Goal: Task Accomplishment & Management: Manage account settings

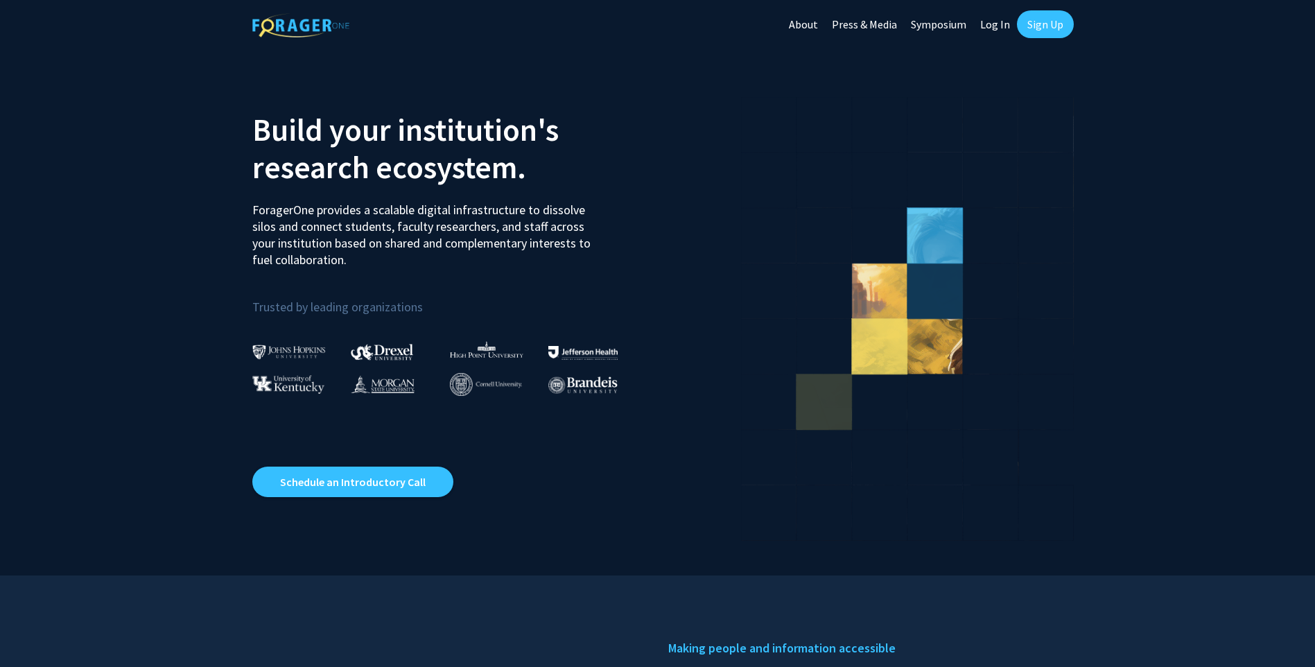
click at [998, 29] on link "Log In" at bounding box center [995, 24] width 44 height 49
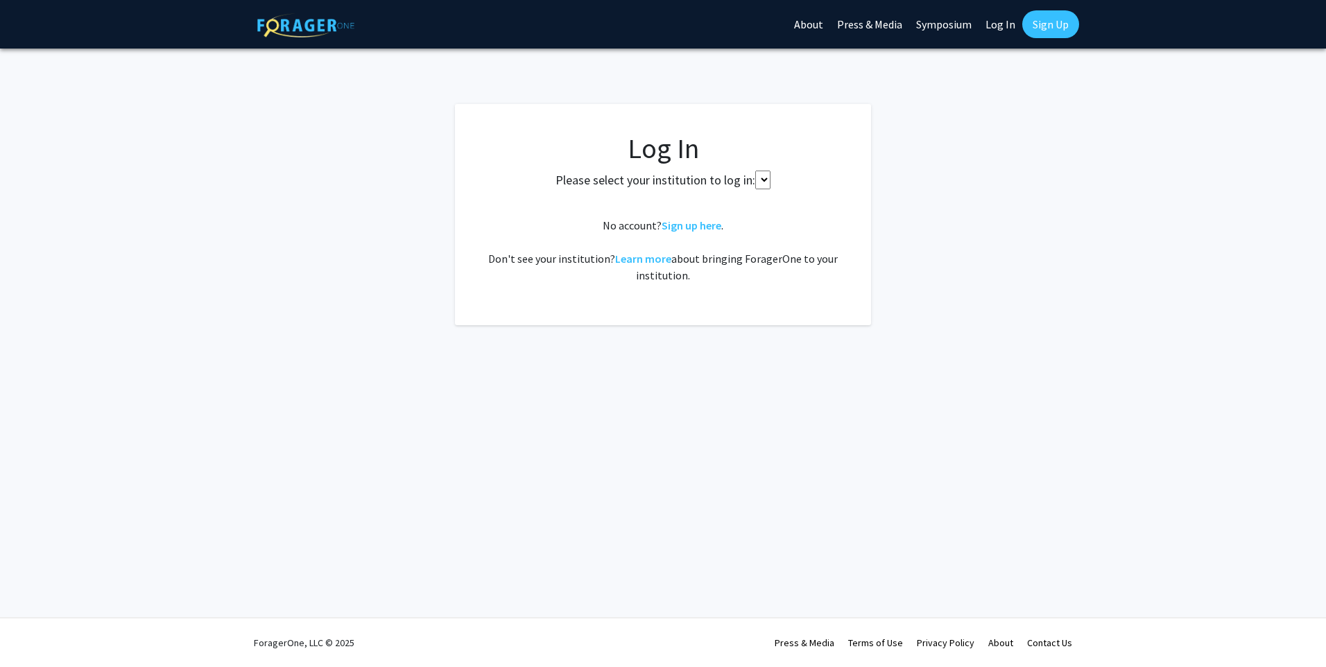
click at [760, 182] on select at bounding box center [762, 180] width 15 height 19
click at [707, 180] on label "Please select your institution to log in:" at bounding box center [655, 180] width 200 height 19
click at [764, 178] on select at bounding box center [762, 180] width 15 height 19
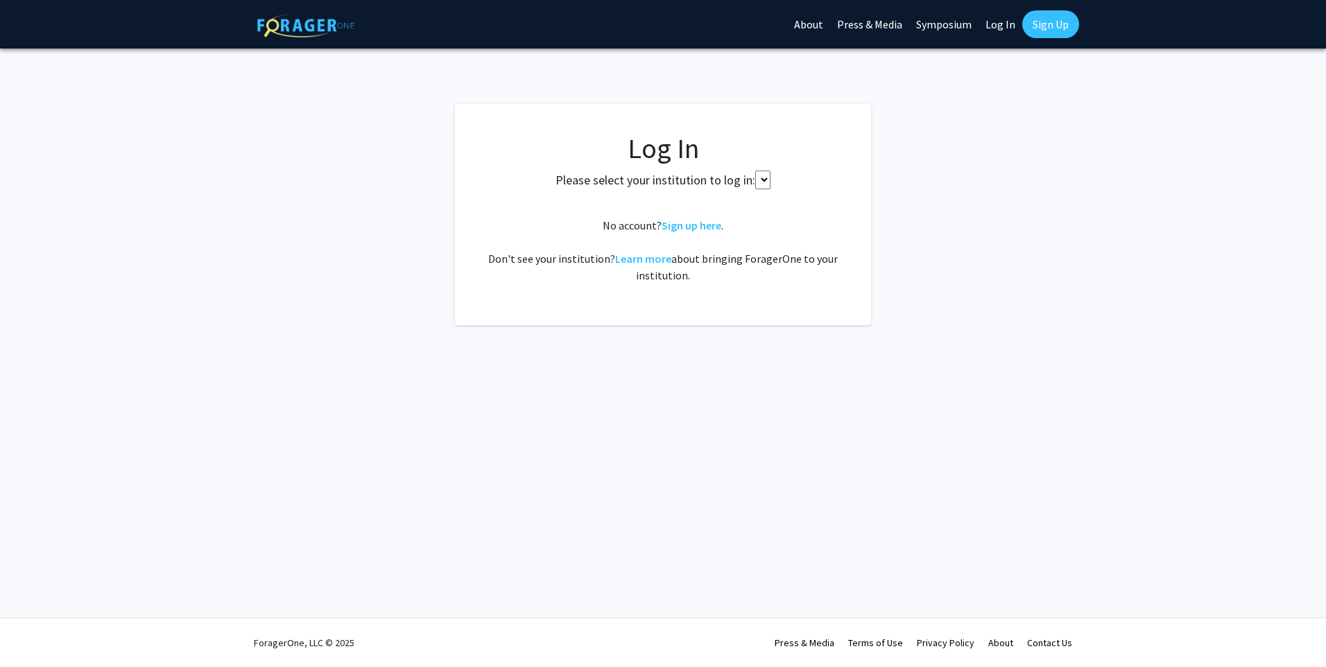
click at [764, 178] on select at bounding box center [762, 180] width 15 height 19
click at [370, 403] on div "Skip navigation About Press & Media Symposium Log In Sign Up Complete your prof…" at bounding box center [663, 333] width 1326 height 667
click at [764, 178] on select at bounding box center [762, 180] width 15 height 19
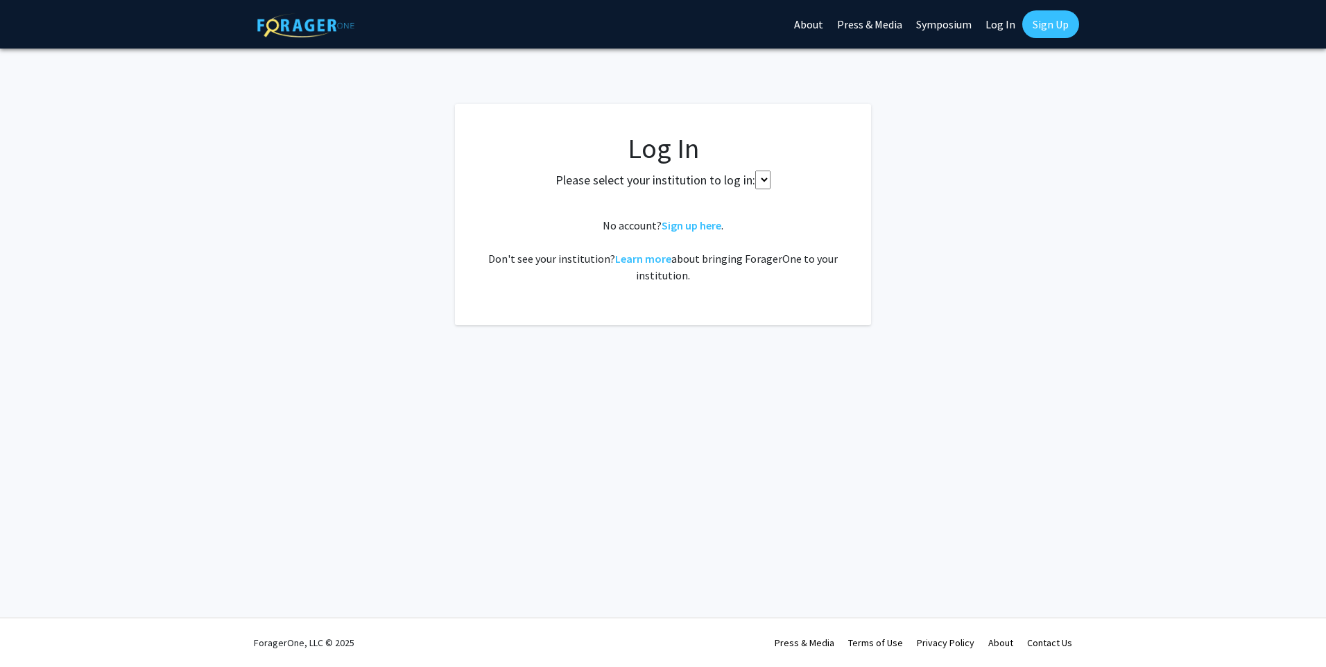
click at [764, 178] on select at bounding box center [762, 180] width 15 height 19
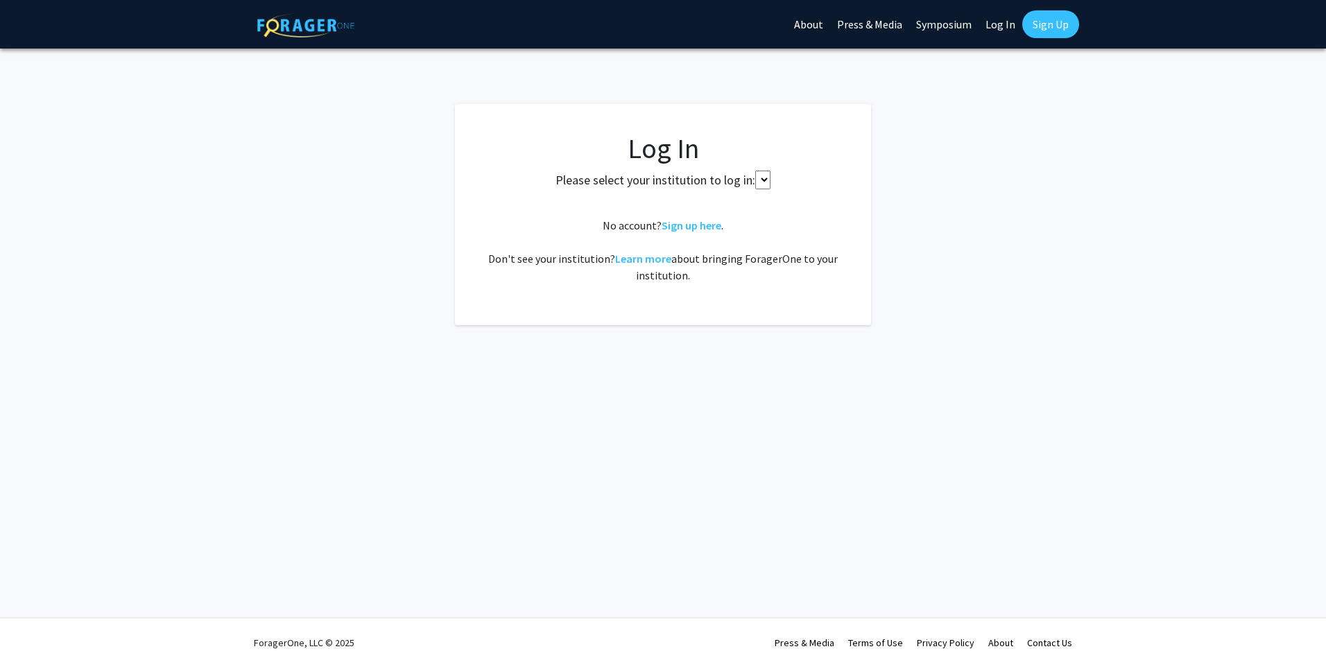
click at [766, 181] on select at bounding box center [762, 180] width 15 height 19
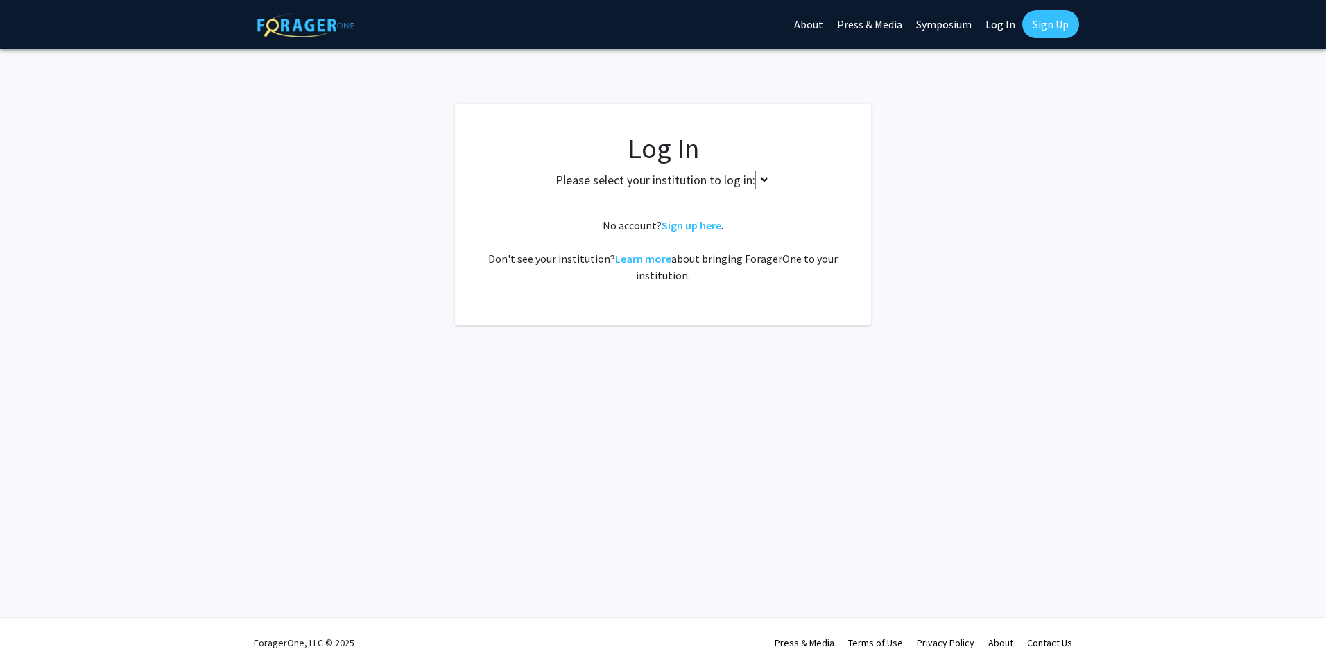
click at [766, 181] on select at bounding box center [762, 180] width 15 height 19
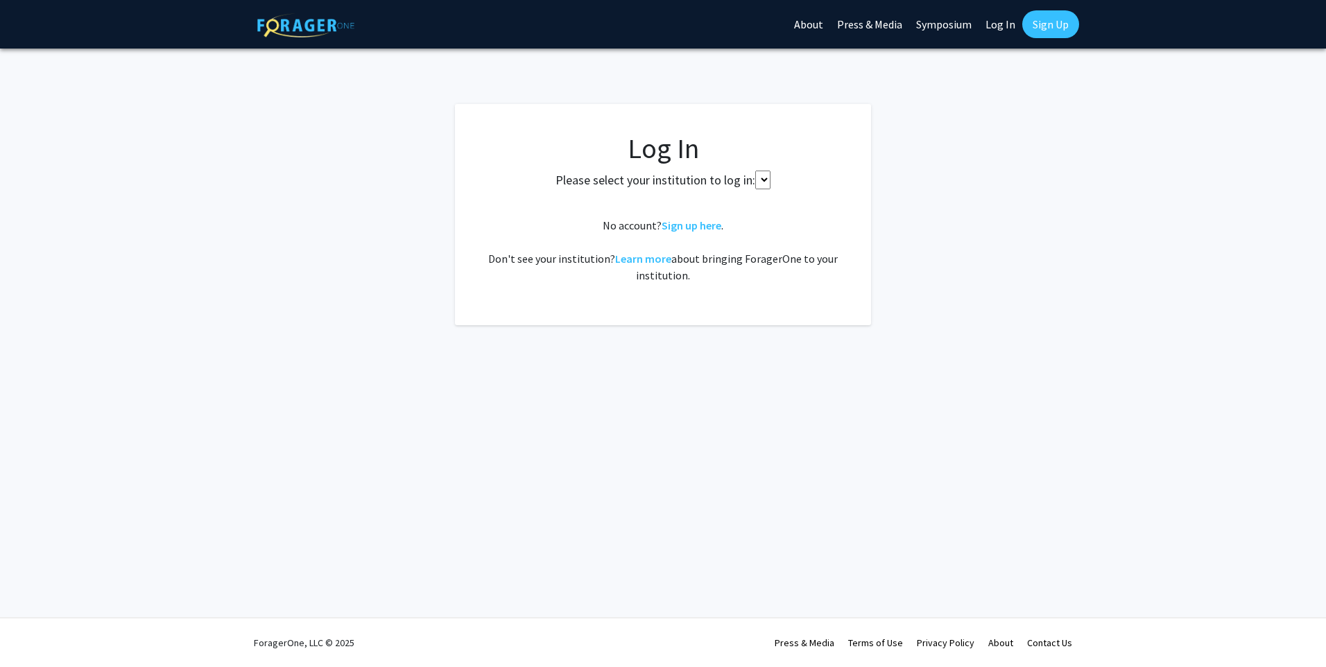
click at [760, 182] on select at bounding box center [762, 180] width 15 height 19
click at [902, 205] on fg-login "Log In Please select your institution to log in: No account? Sign up here . Don…" at bounding box center [663, 214] width 1326 height 221
click at [764, 184] on select at bounding box center [762, 180] width 15 height 19
